Goal: Check status

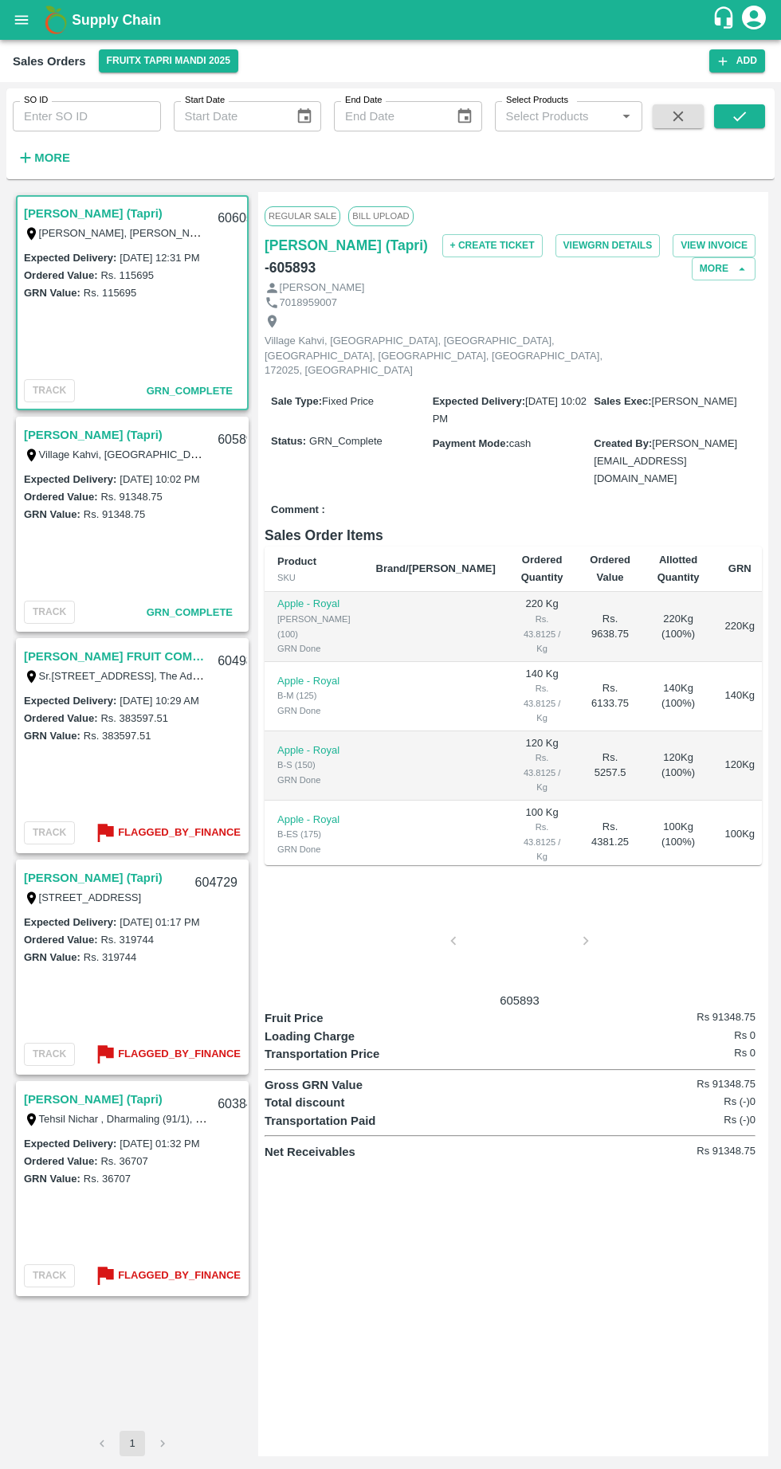
click at [73, 120] on input "SO ID" at bounding box center [87, 116] width 148 height 30
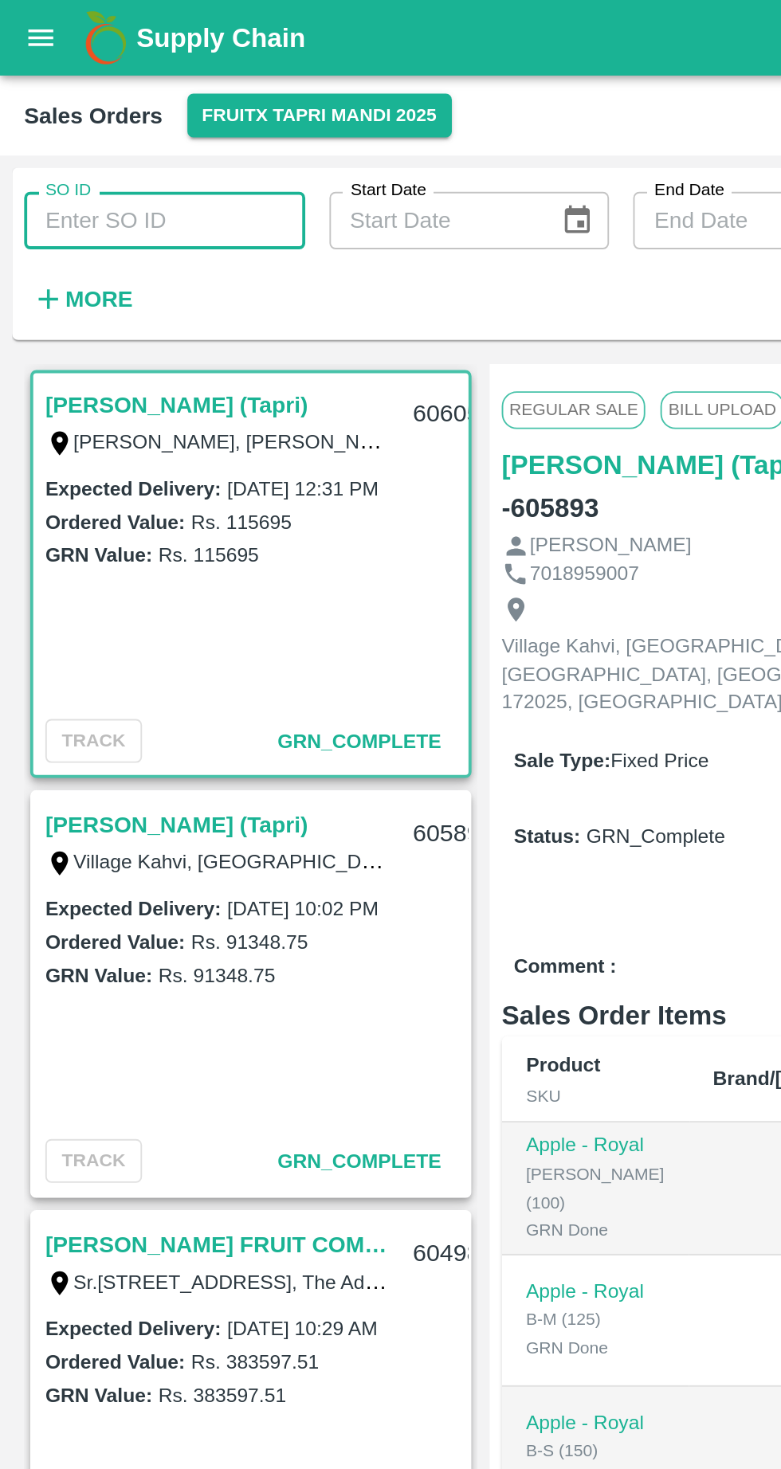
click at [40, 124] on input "SO ID" at bounding box center [87, 116] width 148 height 30
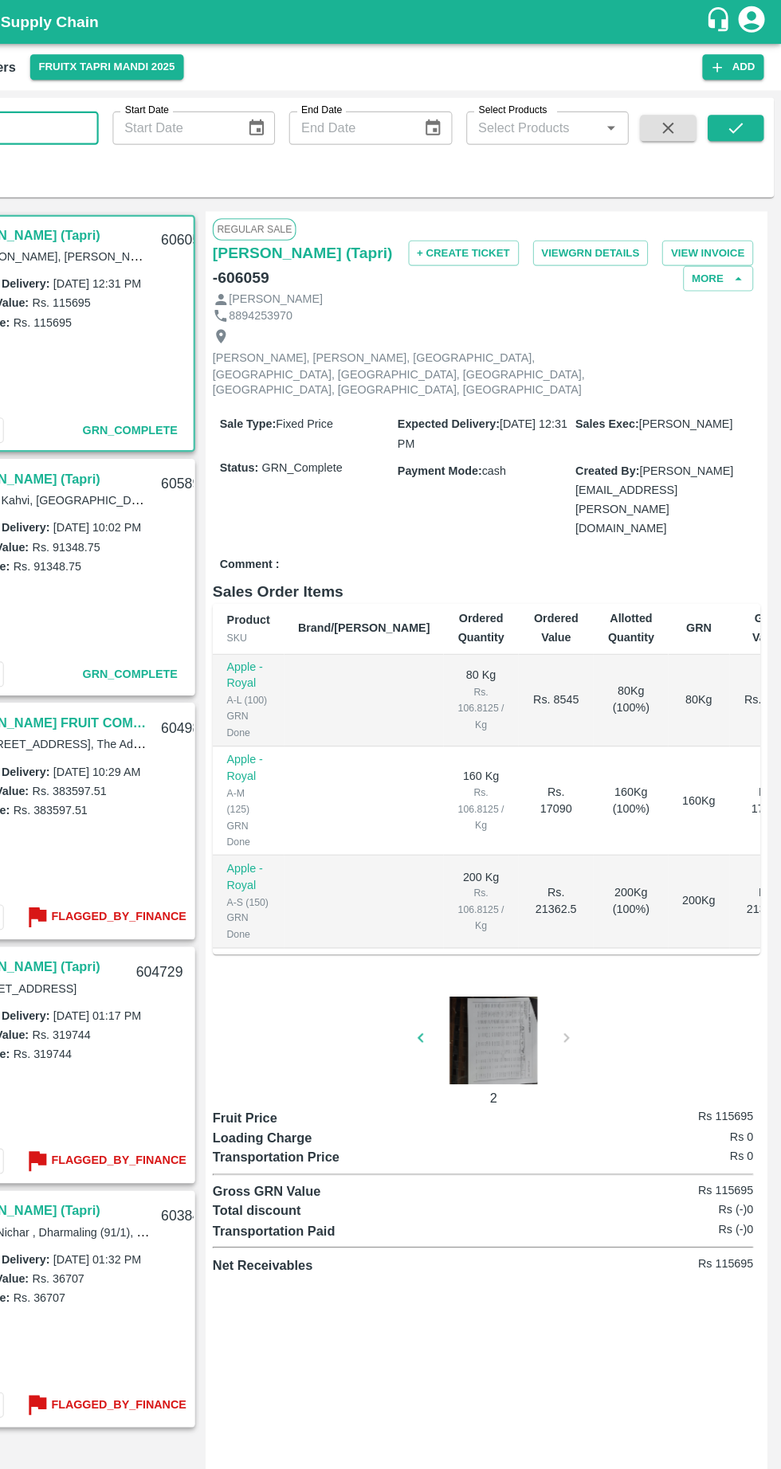
type input "603850"
click at [743, 120] on icon "submit" at bounding box center [740, 117] width 18 height 18
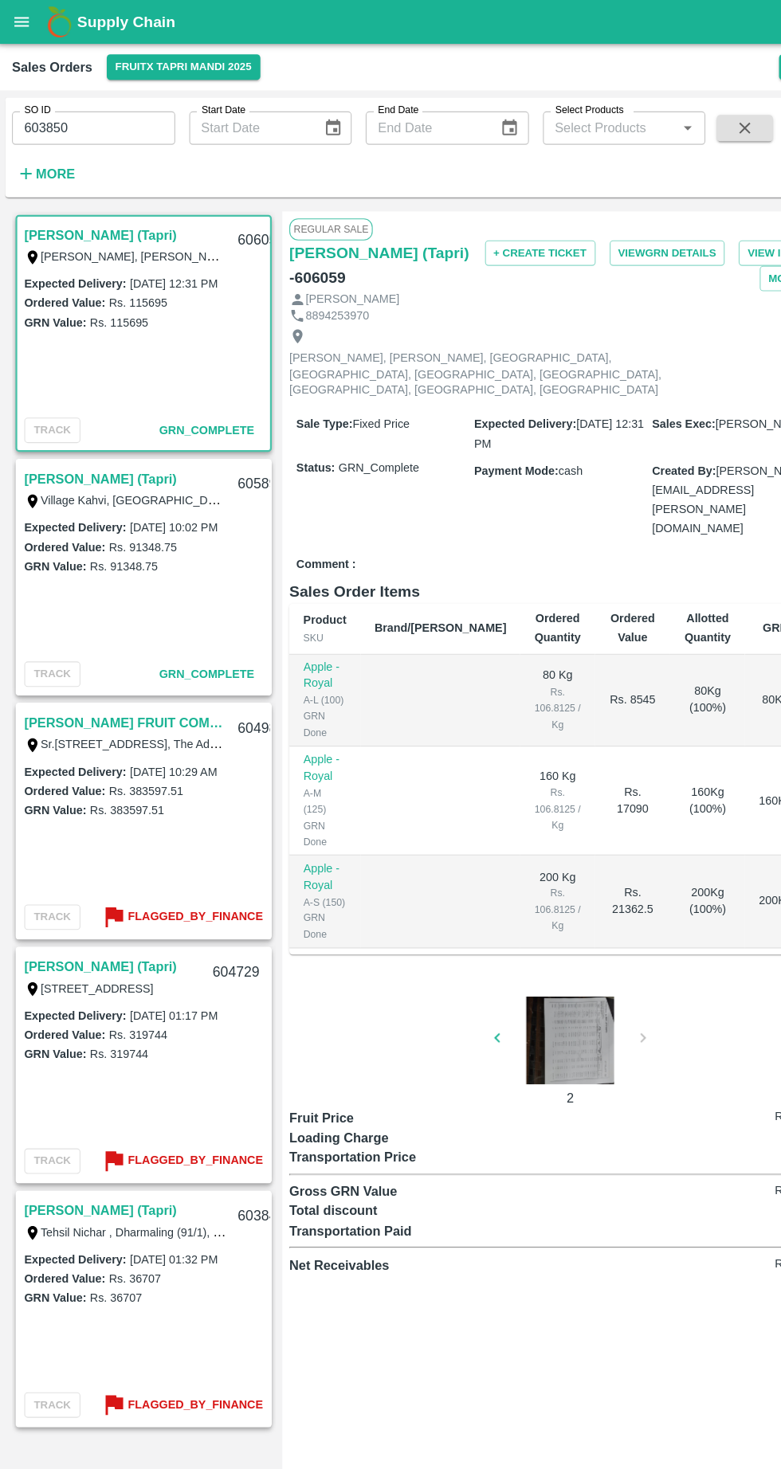
click at [155, 59] on button "FruitX Tapri Mandi 2025" at bounding box center [168, 60] width 139 height 23
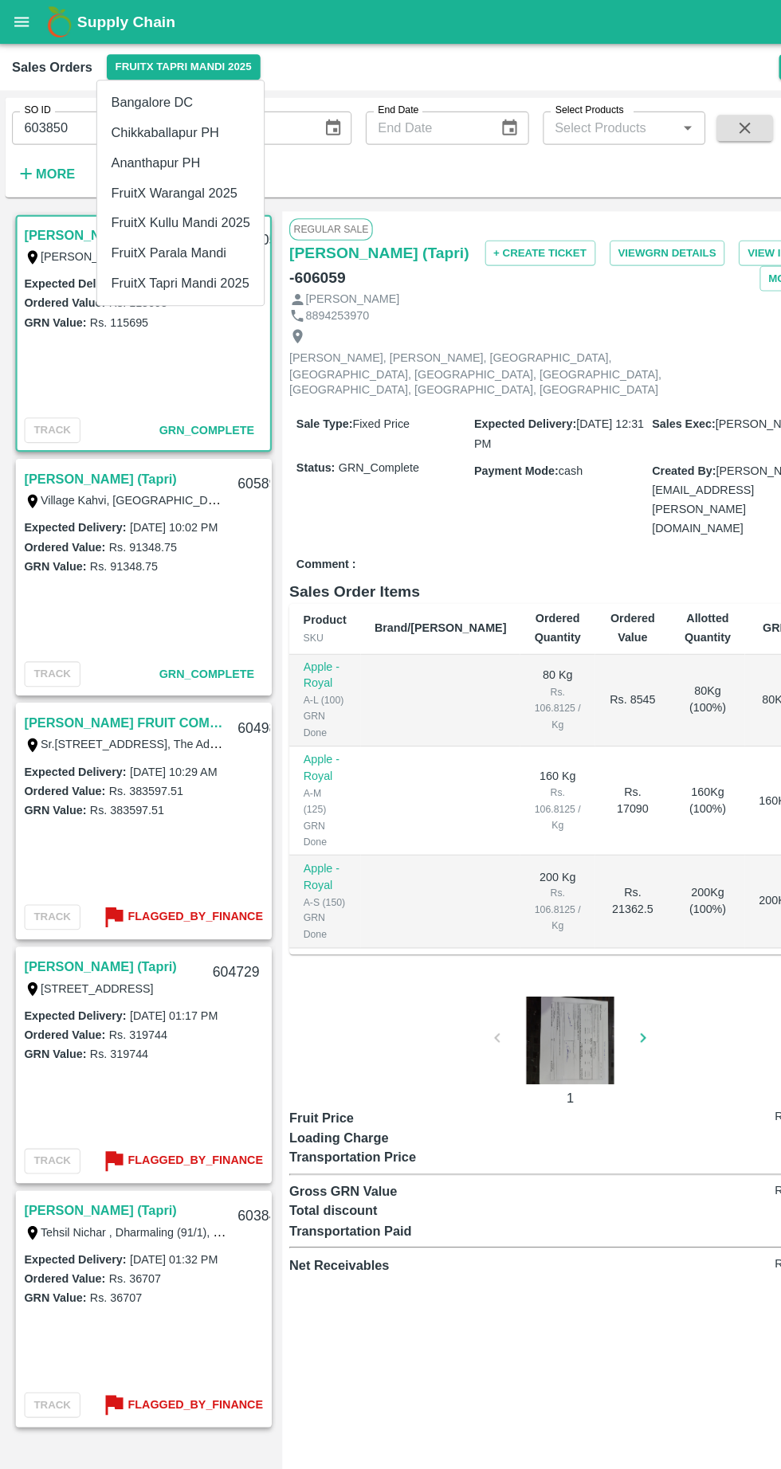
click at [151, 255] on li "FruitX Tapri Mandi 2025" at bounding box center [165, 257] width 151 height 27
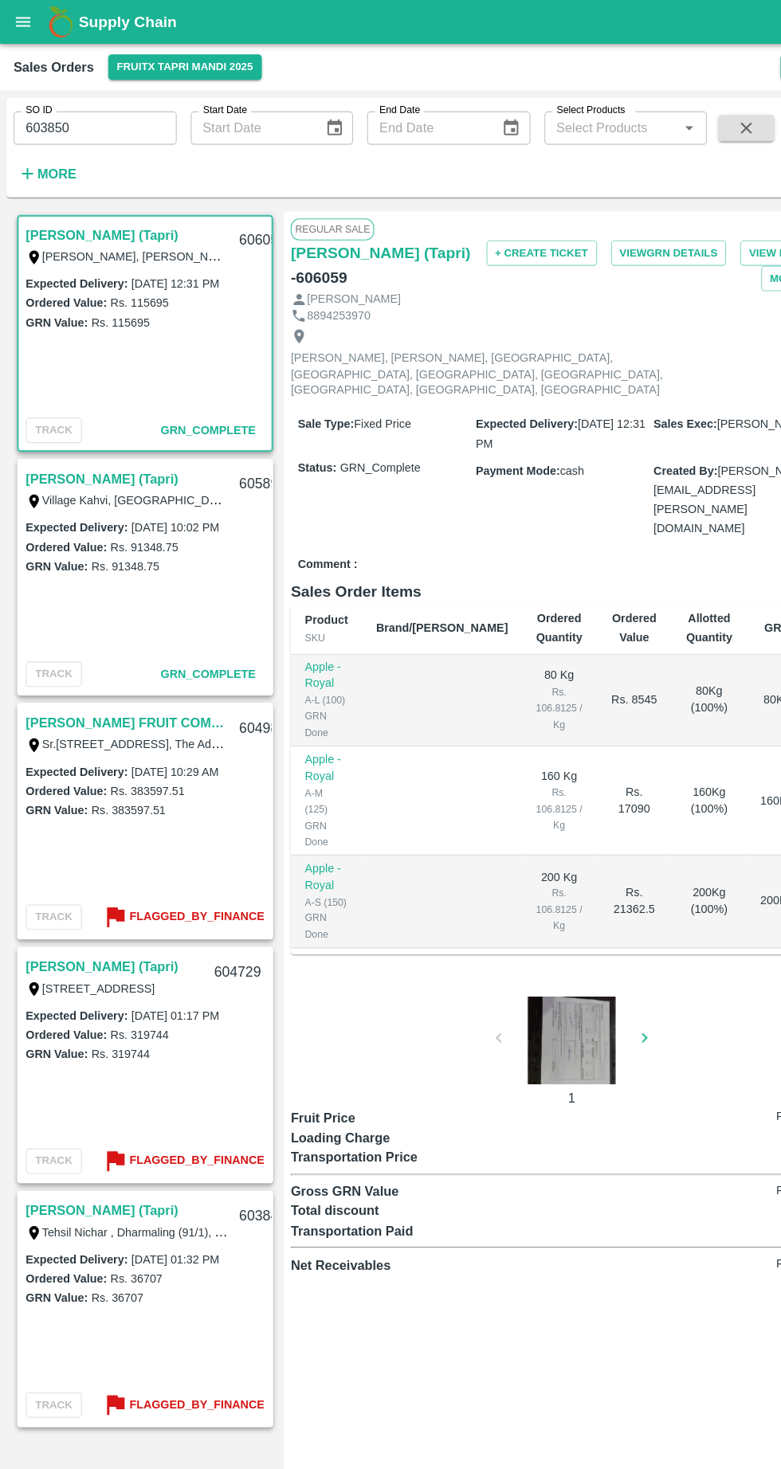
click at [159, 1050] on b "Flagged_By_Finance" at bounding box center [179, 1054] width 123 height 18
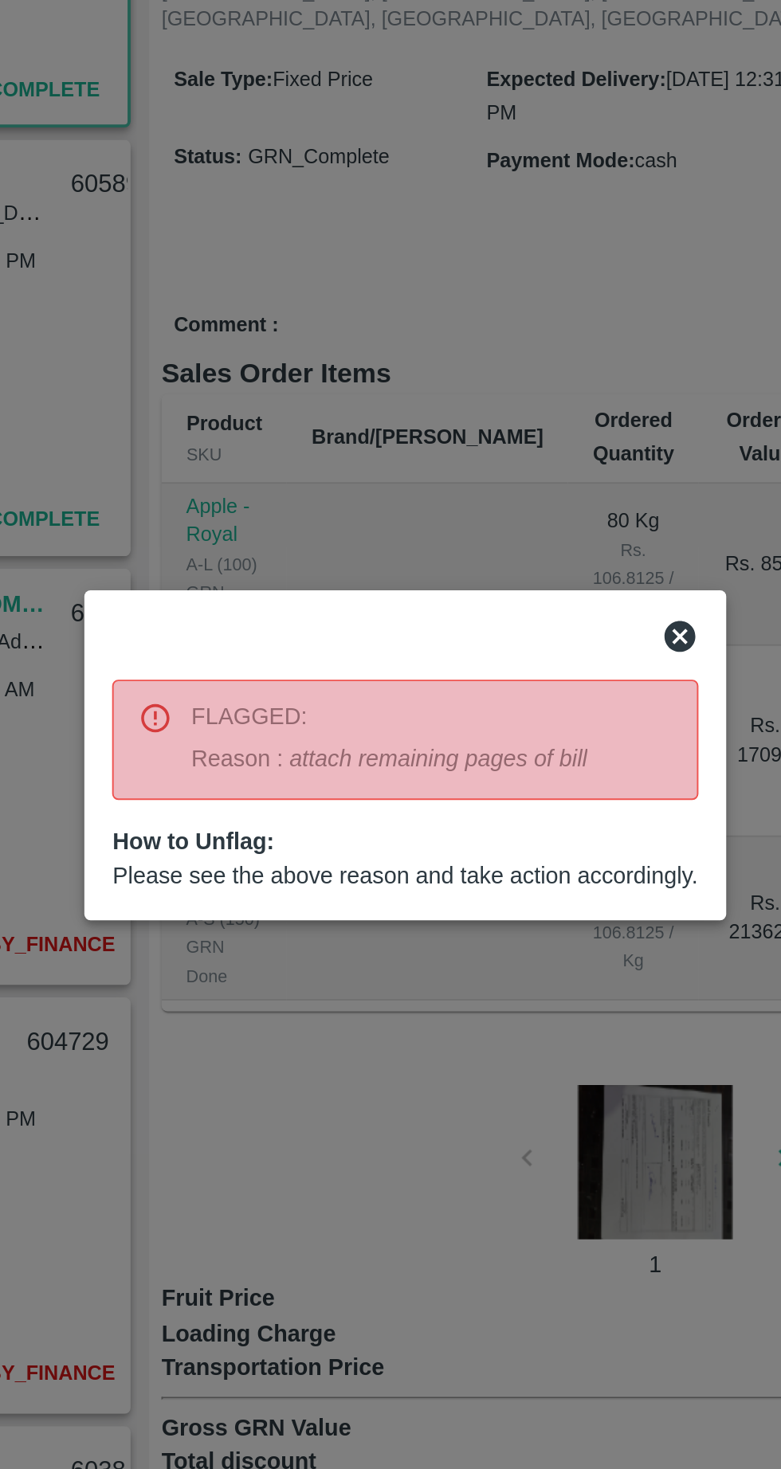
click at [539, 681] on icon at bounding box center [532, 673] width 19 height 19
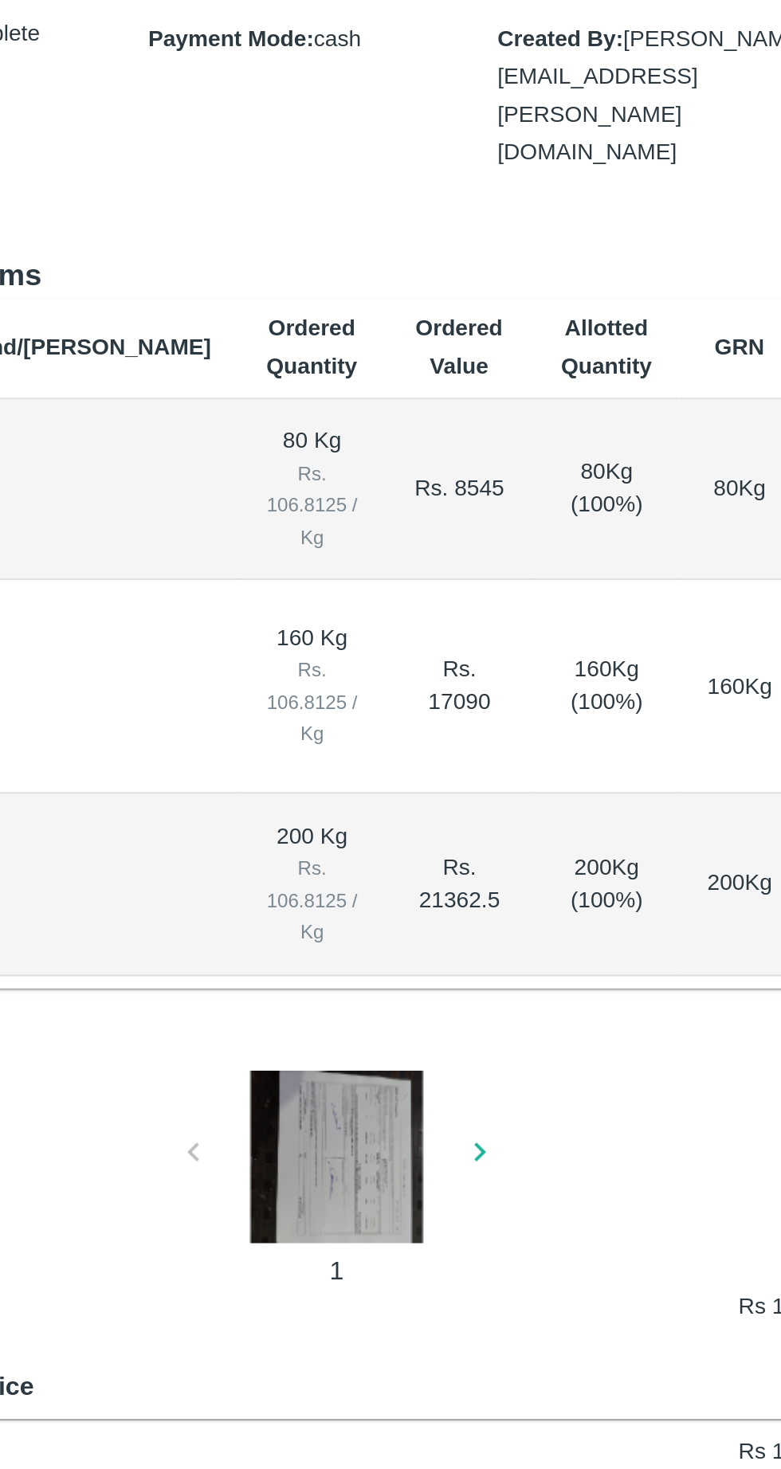
click at [545, 905] on div at bounding box center [520, 945] width 120 height 80
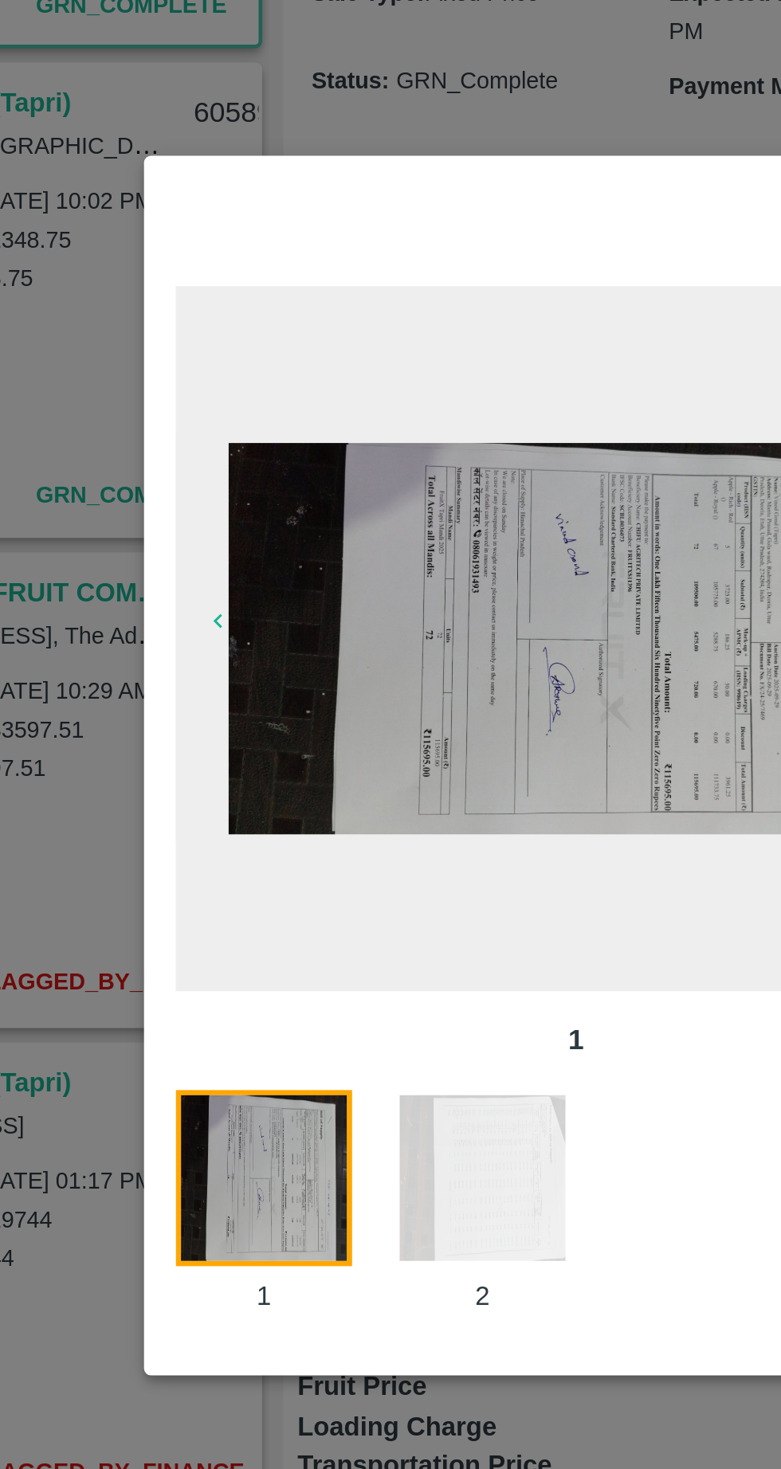
click at [353, 961] on img at bounding box center [348, 921] width 80 height 80
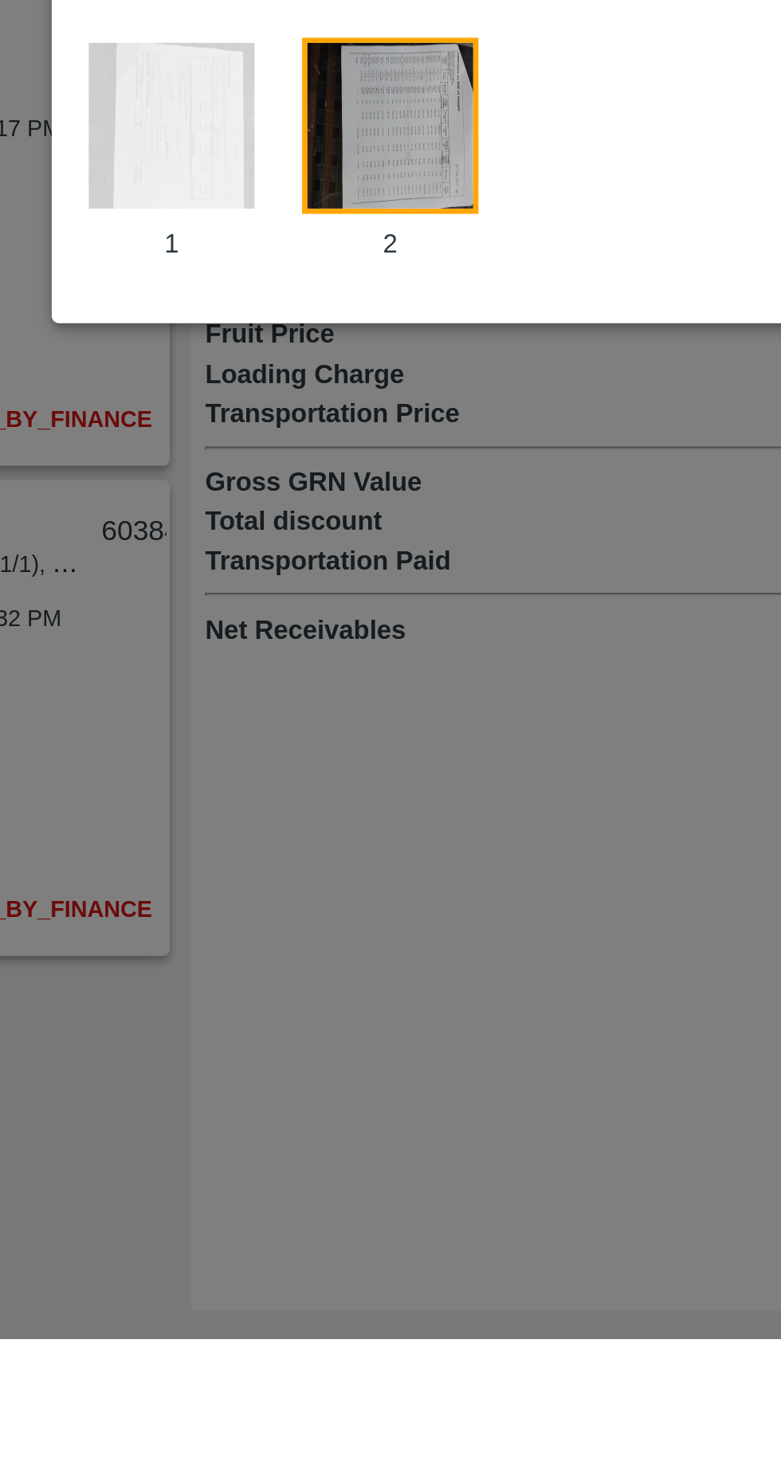
click at [357, 961] on img at bounding box center [348, 921] width 80 height 80
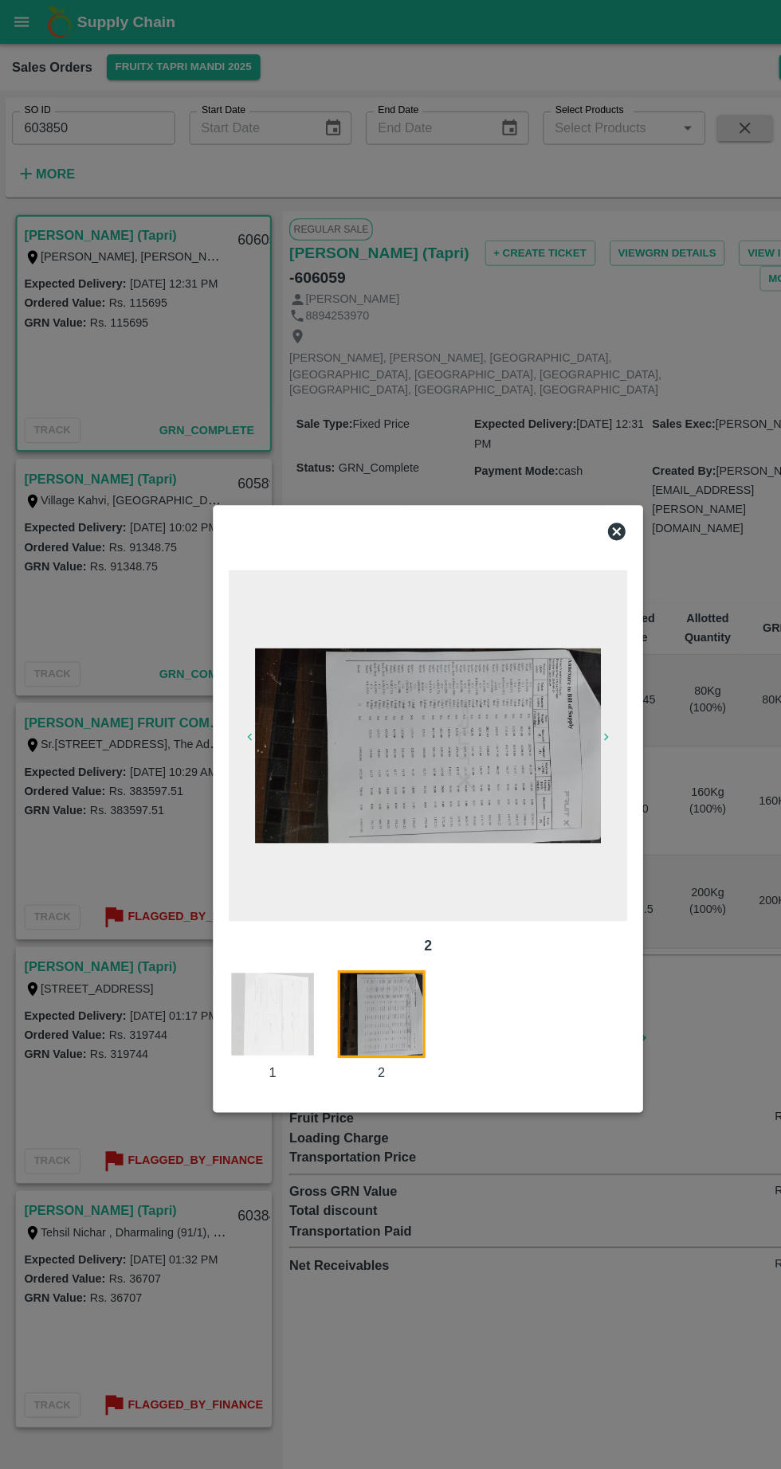
click at [556, 491] on icon at bounding box center [562, 483] width 16 height 16
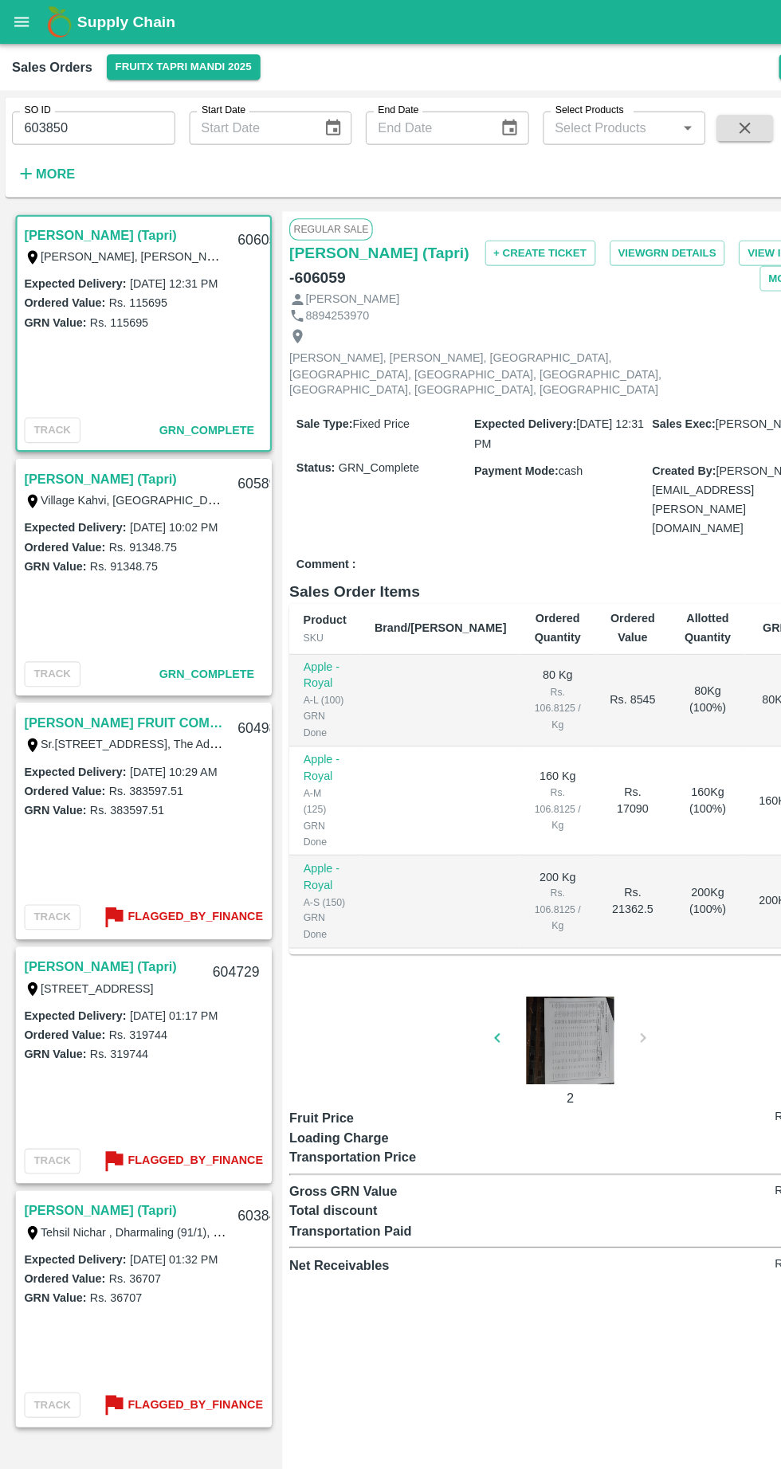
click at [76, 743] on div "GRN Value: Rs. 383597.51" at bounding box center [132, 736] width 217 height 18
click at [111, 767] on div "Expected Delivery : [DATE] 10:29 AM Ordered Value: Rs. 383597.51 GRN Value: Rs.…" at bounding box center [132, 753] width 229 height 122
click at [86, 731] on label "Rs. 383597.51" at bounding box center [118, 736] width 68 height 12
click at [111, 967] on div "Expected Delivery : [DATE] 01:17 PM Ordered Value: Rs. 319744 GRN Value: Rs. 31…" at bounding box center [132, 974] width 229 height 122
click at [63, 879] on link "[PERSON_NAME] (Tapri)" at bounding box center [93, 878] width 139 height 21
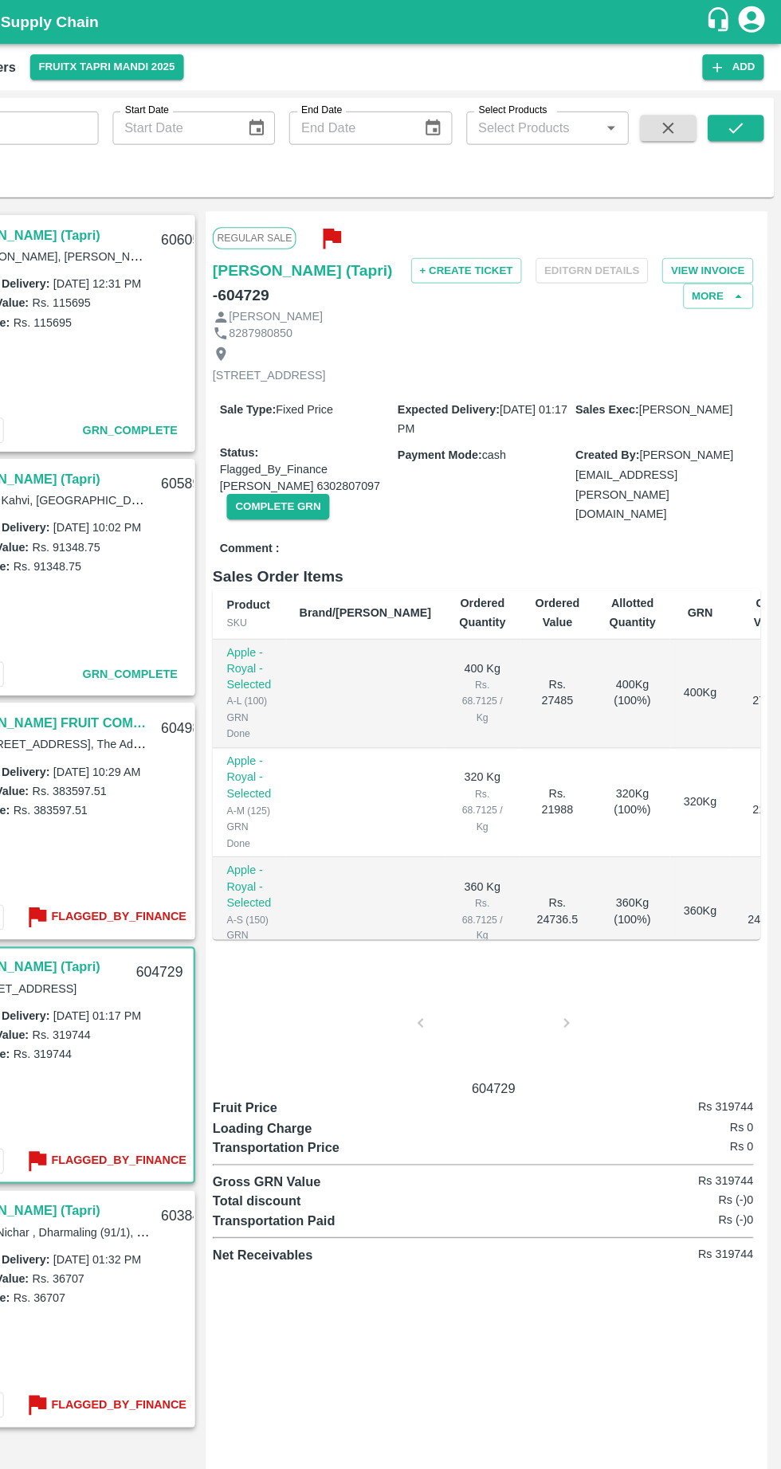
click at [598, 948] on div "604729" at bounding box center [513, 938] width 497 height 119
click at [533, 955] on div at bounding box center [520, 934] width 120 height 84
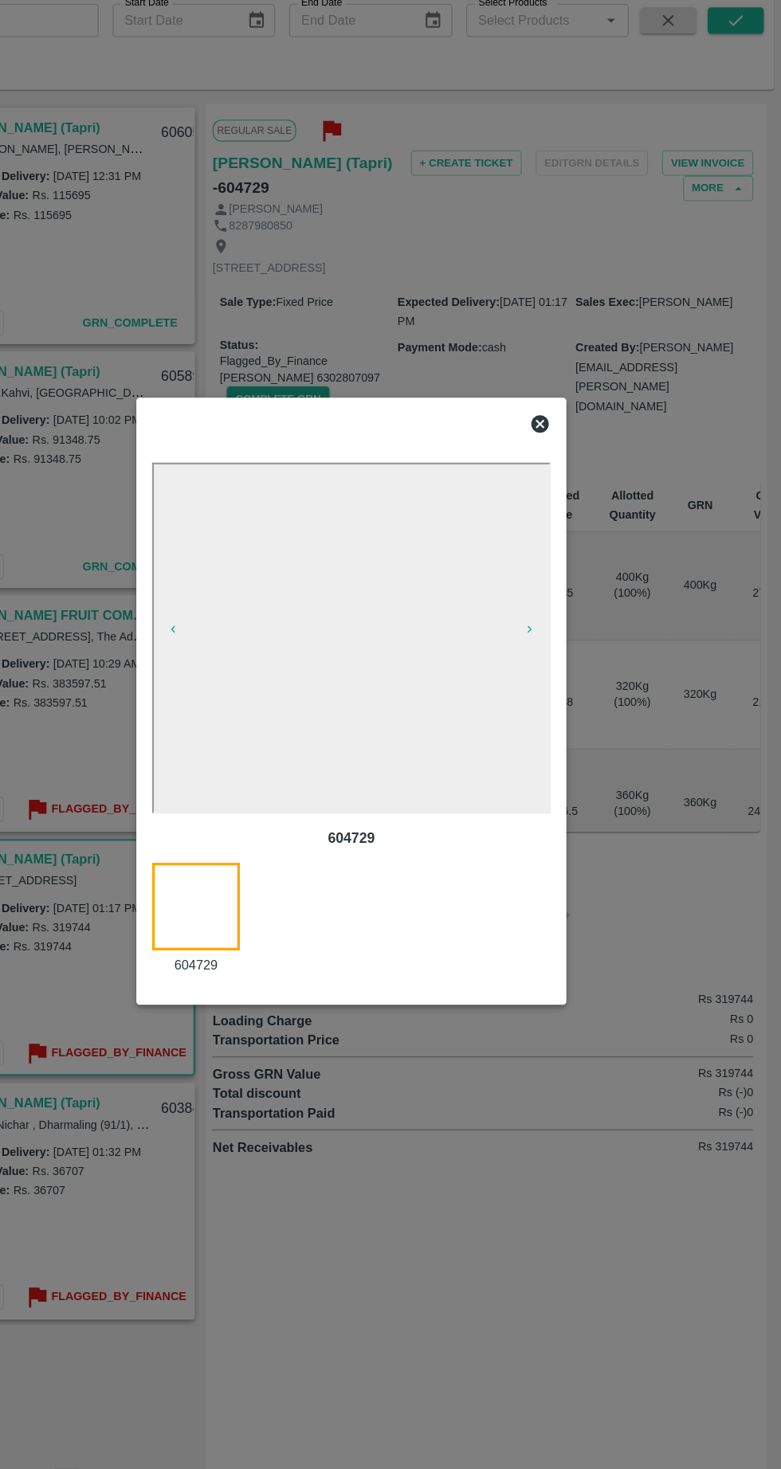
click at [571, 486] on div at bounding box center [390, 483] width 375 height 32
click at [554, 488] on icon at bounding box center [561, 482] width 19 height 19
